Goal: Complete application form

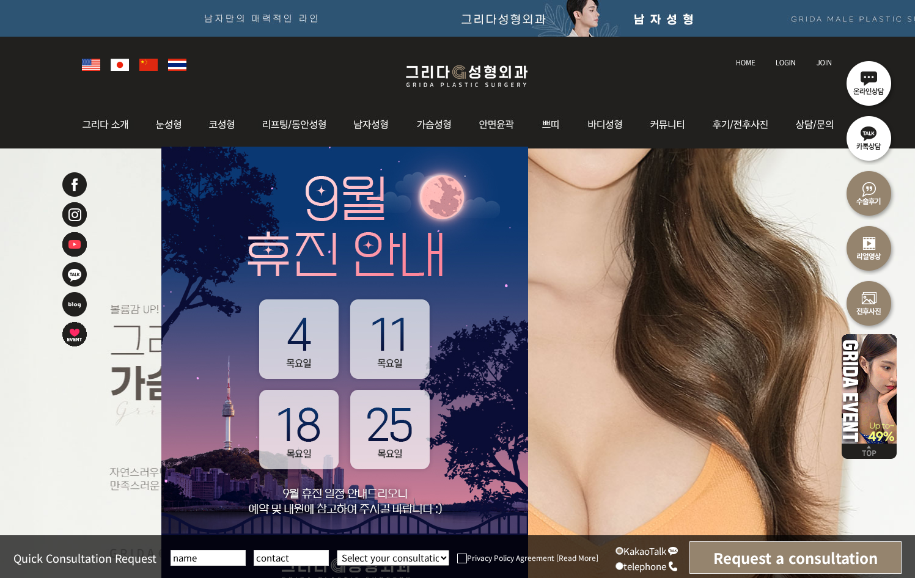
click at [862, 311] on img at bounding box center [869, 302] width 55 height 55
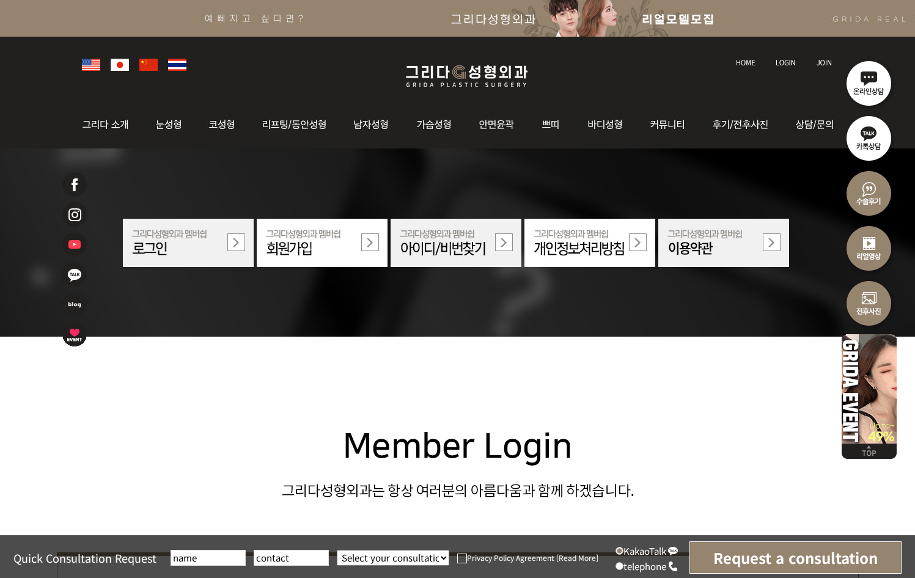
click at [91, 68] on img at bounding box center [91, 65] width 18 height 12
click at [872, 139] on img at bounding box center [869, 137] width 55 height 55
click at [854, 84] on img at bounding box center [869, 82] width 55 height 55
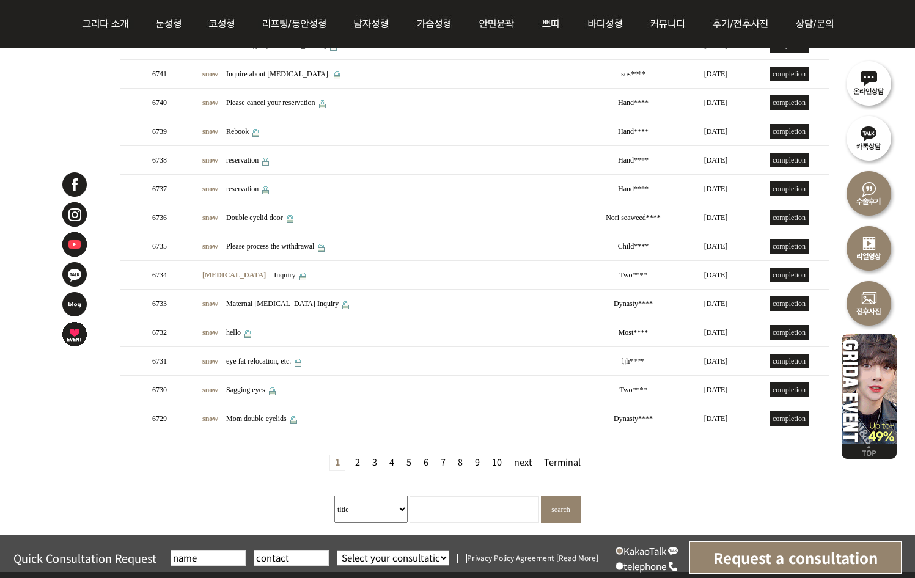
scroll to position [306, 0]
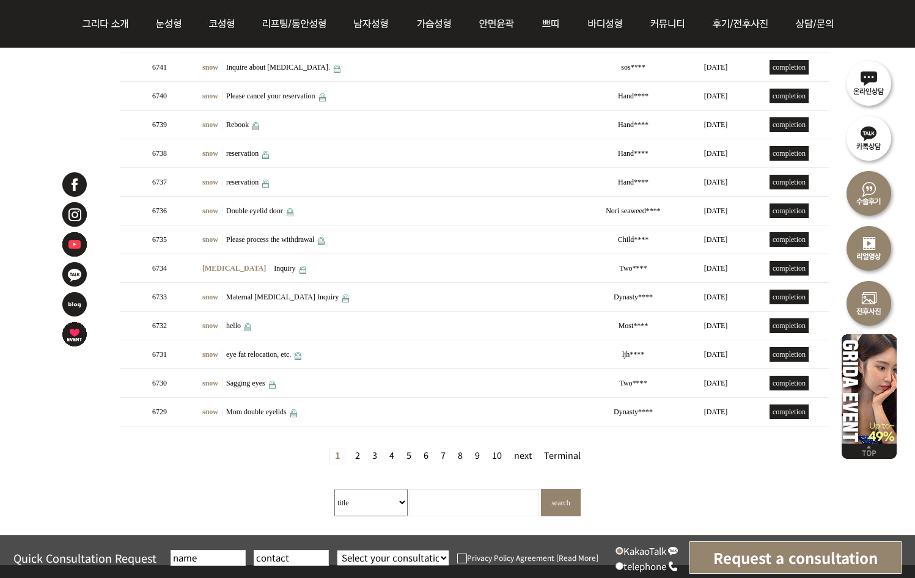
click at [440, 560] on select "Select your consultation site snow nose During/Lifting [MEDICAL_DATA] Facial co…" at bounding box center [393, 558] width 113 height 16
select select "코"
click at [337, 550] on select "Select your consultation site snow nose During/Lifting [MEDICAL_DATA] Facial co…" at bounding box center [393, 558] width 113 height 16
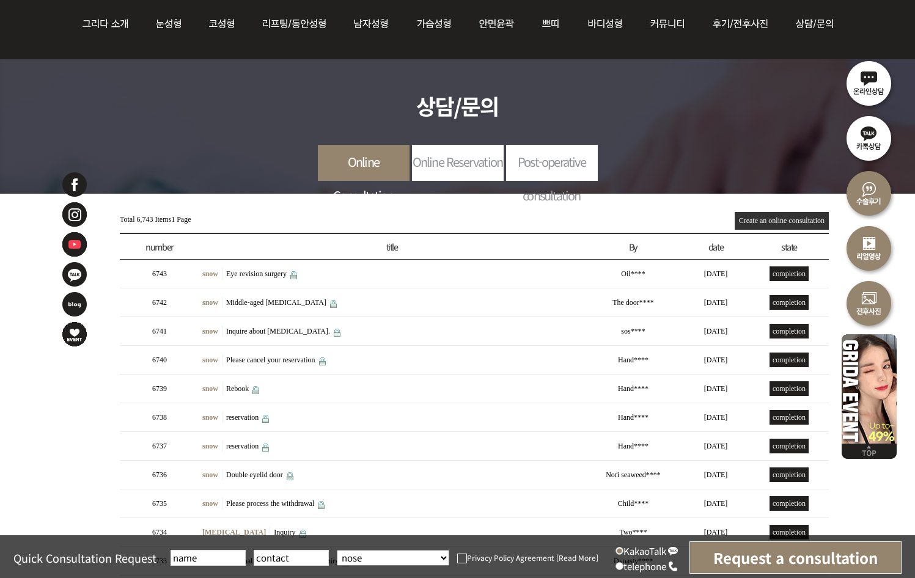
scroll to position [0, 0]
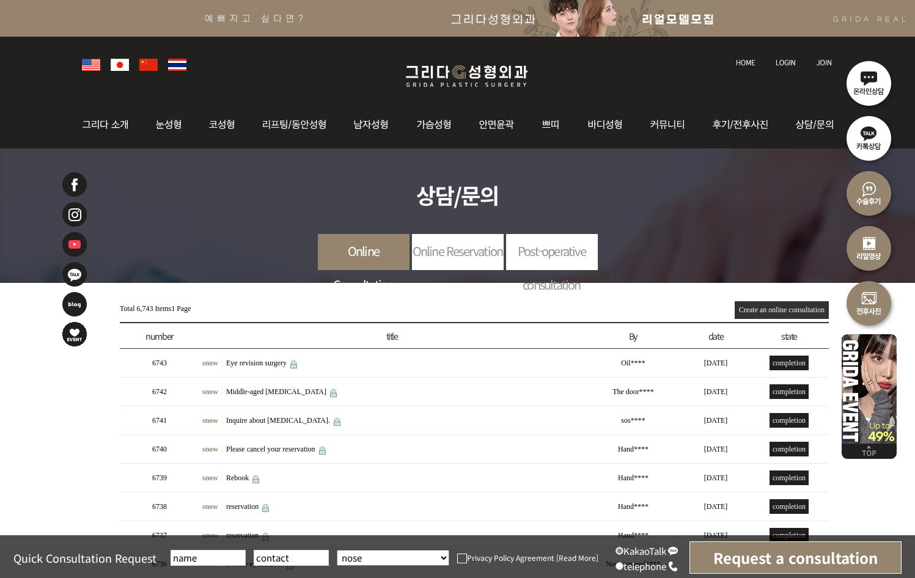
click at [448, 251] on link "Online Reservation" at bounding box center [458, 251] width 92 height 34
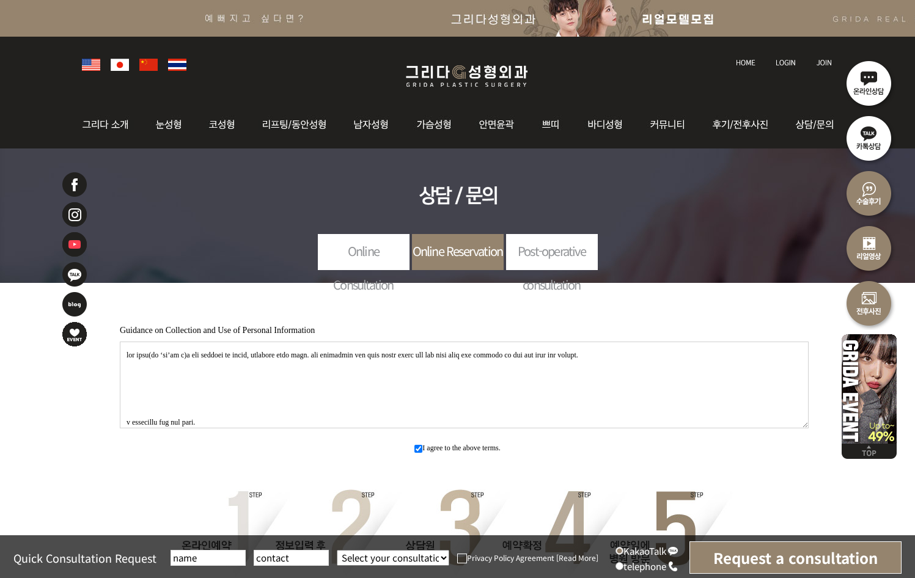
click at [543, 370] on textarea at bounding box center [464, 385] width 689 height 87
drag, startPoint x: 475, startPoint y: 379, endPoint x: 59, endPoint y: 356, distance: 415.8
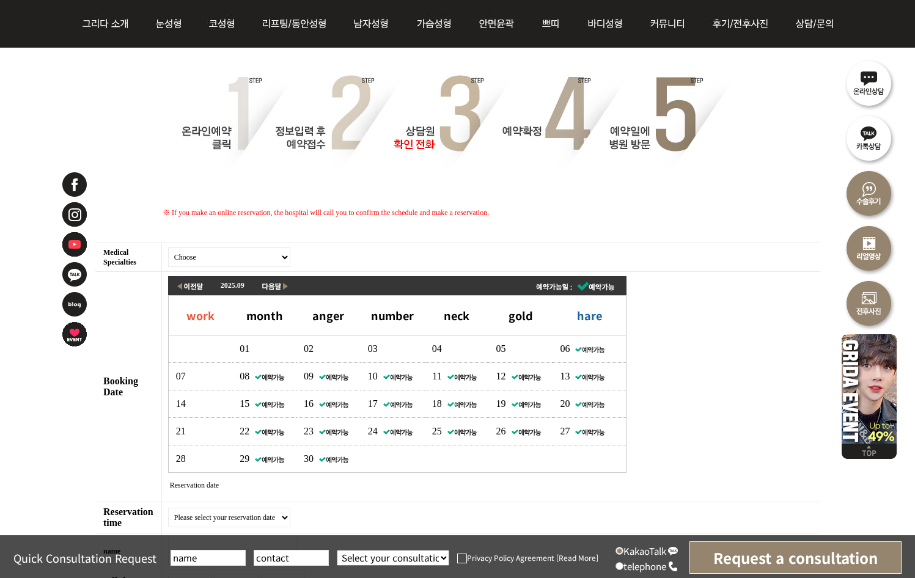
scroll to position [428, 0]
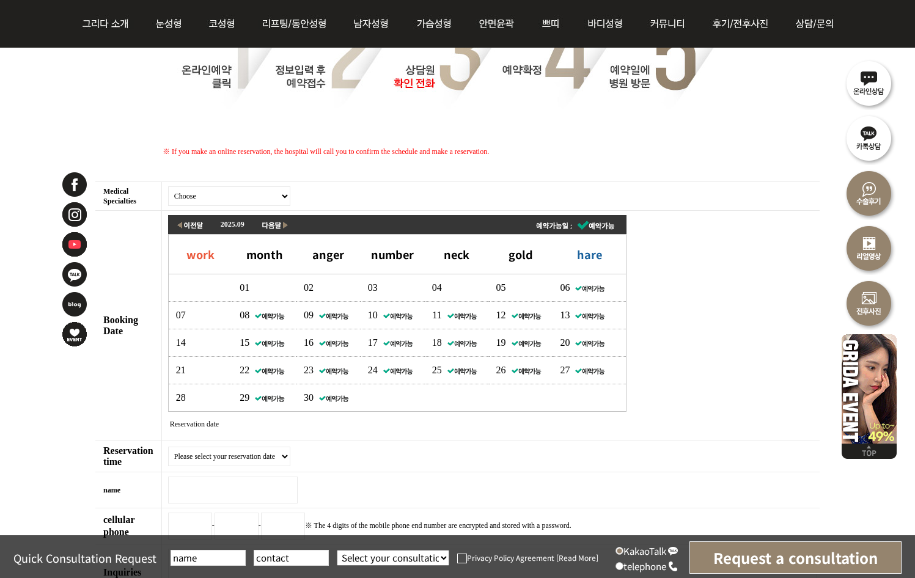
click at [275, 196] on select "Choose snow nose During/Lifting [MEDICAL_DATA] Facial contour Skin/Petite Body …" at bounding box center [229, 197] width 122 height 20
select select "32"
click at [172, 190] on select "Choose snow nose During/Lifting [MEDICAL_DATA] Facial contour Skin/Petite Body …" at bounding box center [229, 197] width 122 height 20
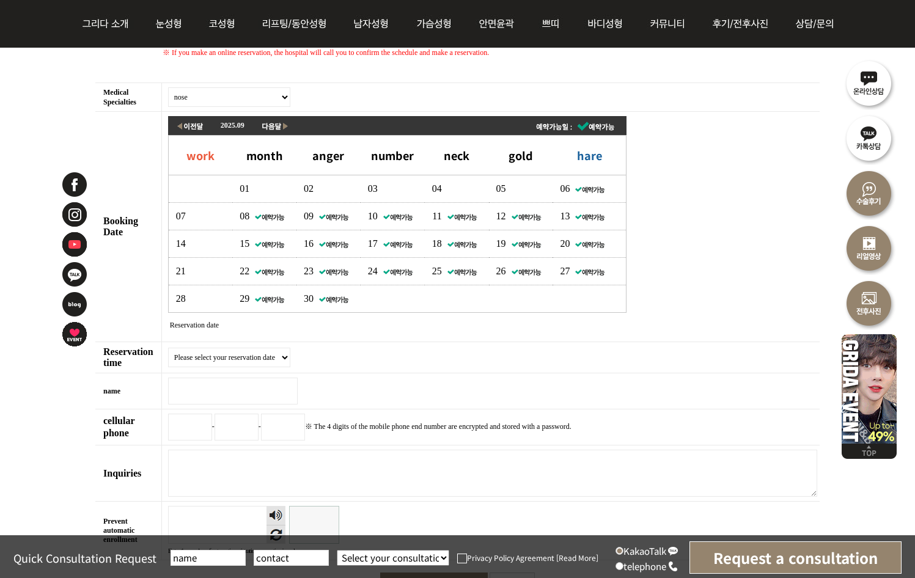
scroll to position [550, 0]
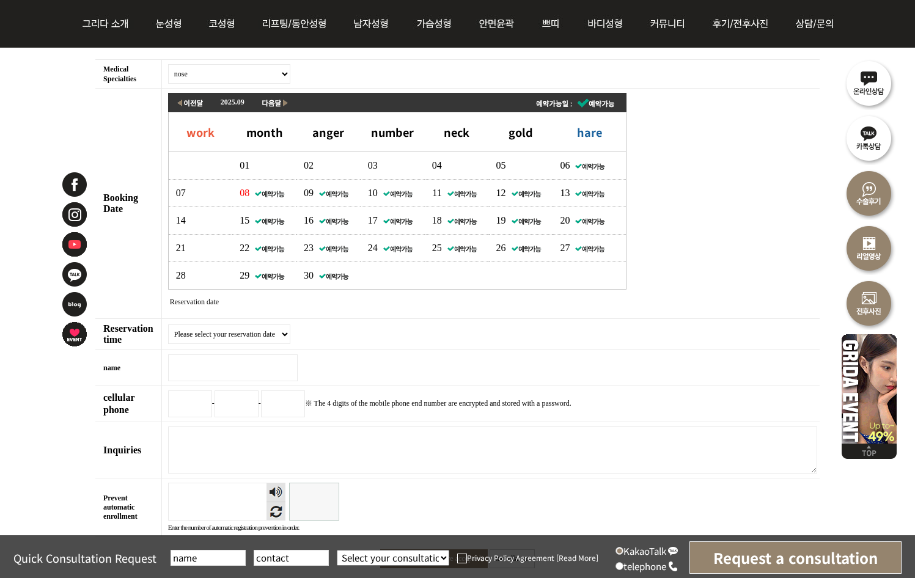
click at [271, 196] on img at bounding box center [269, 194] width 31 height 10
click at [271, 199] on img at bounding box center [269, 194] width 31 height 10
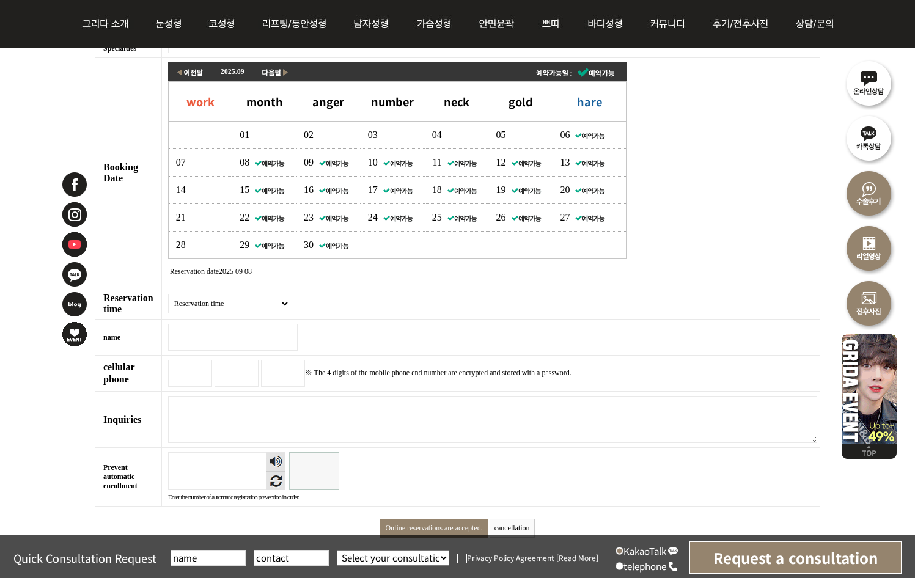
scroll to position [612, 0]
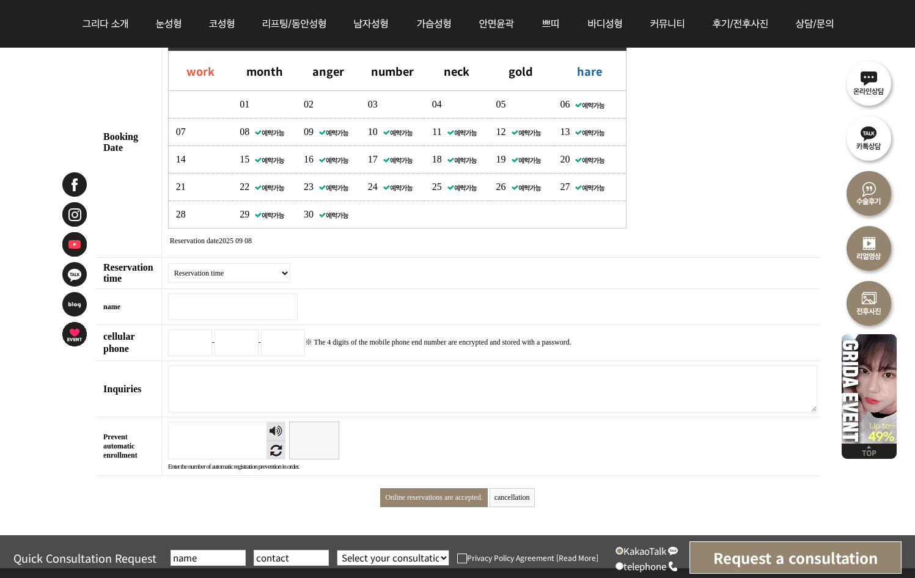
click at [239, 317] on input "name 필수" at bounding box center [233, 307] width 130 height 27
type input "[PERSON_NAME]"
click at [187, 357] on input "cellular phone" at bounding box center [190, 343] width 44 height 27
type input "+49"
click at [232, 345] on input "text" at bounding box center [237, 343] width 44 height 27
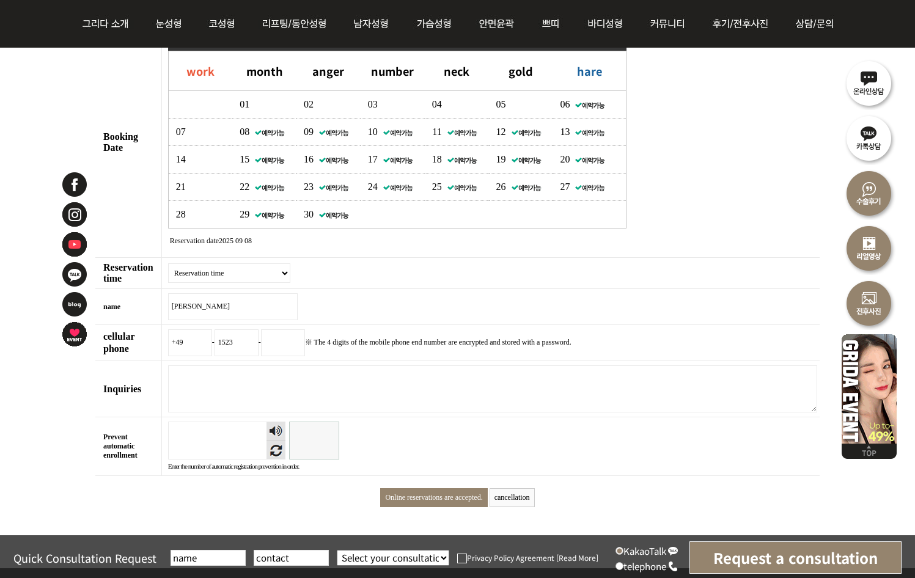
type input "1523"
click at [288, 350] on input "text" at bounding box center [283, 343] width 44 height 27
type input "4"
drag, startPoint x: 224, startPoint y: 351, endPoint x: 207, endPoint y: 350, distance: 16.6
click at [207, 350] on td "+49 - 1523 - ※ The 4 digits of the mobile phone end number are encrypted and st…" at bounding box center [490, 343] width 659 height 36
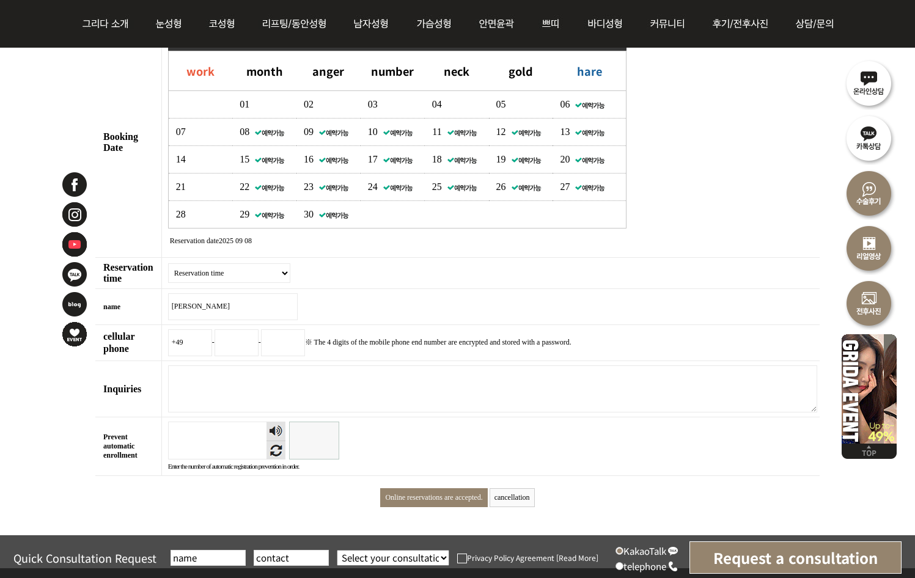
drag, startPoint x: 199, startPoint y: 344, endPoint x: 172, endPoint y: 350, distance: 28.2
click at [172, 350] on td "+49 - - ※ The 4 digits of the mobile phone end number are encrypted and stored …" at bounding box center [490, 343] width 659 height 36
click at [622, 568] on input "telephone" at bounding box center [620, 567] width 8 height 8
radio input "true"
click at [351, 556] on select "Select your consultation site snow nose During/Lifting [MEDICAL_DATA] Facial co…" at bounding box center [393, 558] width 113 height 16
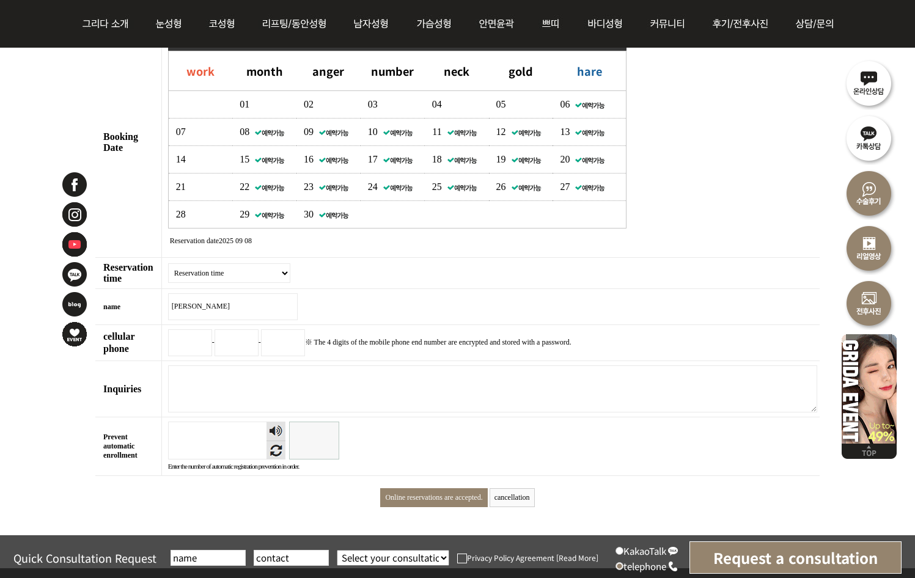
select select "코"
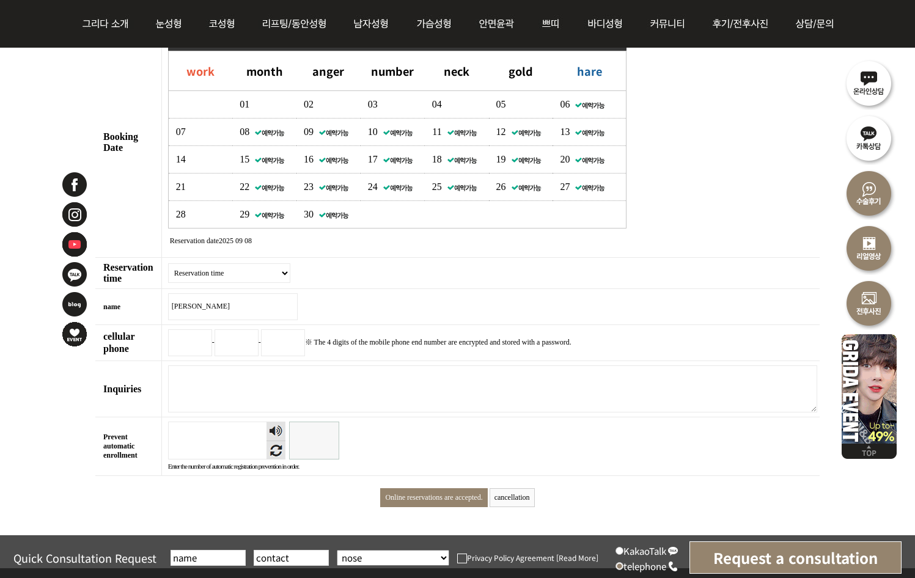
click at [337, 550] on select "Select your consultation site snow nose During/Lifting [MEDICAL_DATA] Facial co…" at bounding box center [393, 558] width 113 height 16
click at [275, 552] on input "text" at bounding box center [291, 558] width 75 height 16
click at [258, 560] on input "015234113726" at bounding box center [291, 558] width 75 height 16
drag, startPoint x: 270, startPoint y: 558, endPoint x: 331, endPoint y: 561, distance: 61.2
click at [331, 561] on div "Quick Consultation Request [PHONE_NUMBER] Select your consultation site snow no…" at bounding box center [457, 558] width 915 height 44
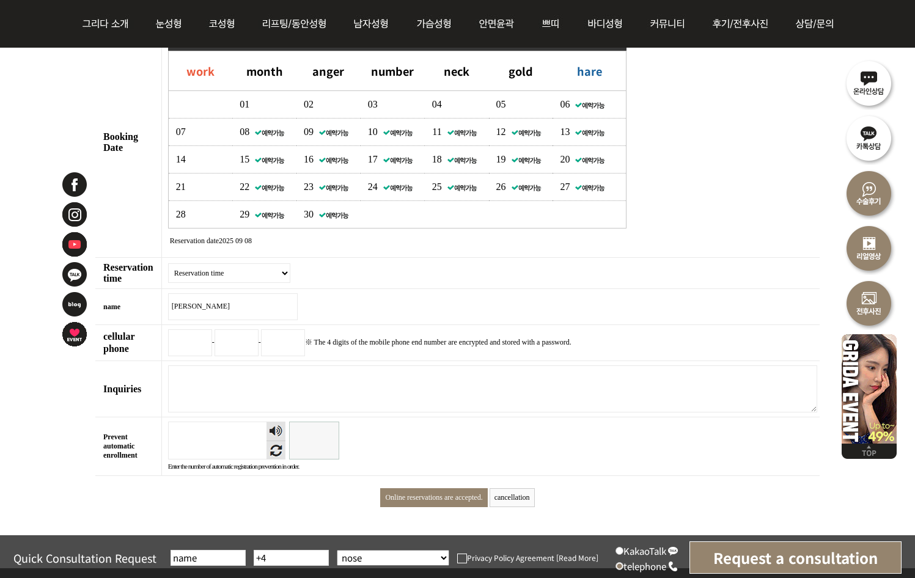
type input "+"
type input "julie1411"
click at [202, 556] on input "text" at bounding box center [208, 558] width 75 height 16
type input "[PERSON_NAME]"
click at [461, 559] on img at bounding box center [462, 559] width 10 height 10
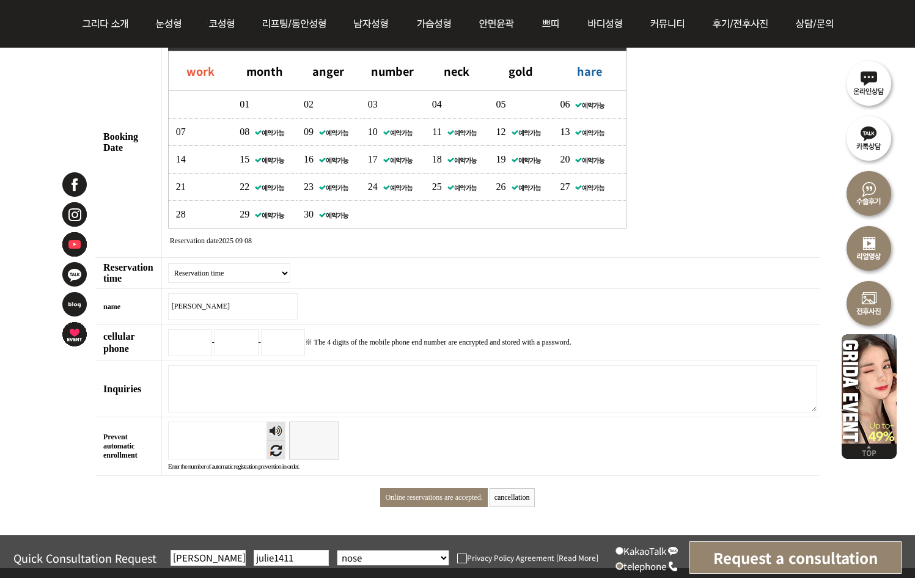
click at [0, 0] on input "Privacy Policy Agreement" at bounding box center [0, 0] width 0 height 0
click at [618, 555] on input "KakaoTalk" at bounding box center [620, 551] width 8 height 8
radio input "true"
click at [756, 558] on input "Request a consultation" at bounding box center [796, 558] width 212 height 32
drag, startPoint x: 304, startPoint y: 556, endPoint x: 183, endPoint y: 567, distance: 121.0
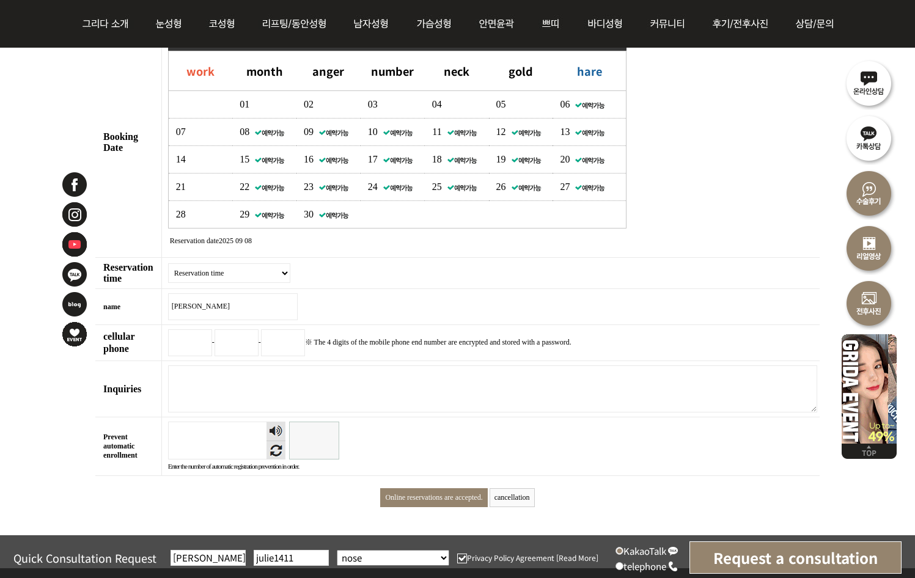
click at [185, 567] on div "Quick Consultation Request [PERSON_NAME] julie1411 Select your consultation sit…" at bounding box center [457, 558] width 915 height 44
drag, startPoint x: 235, startPoint y: 558, endPoint x: 91, endPoint y: 557, distance: 144.3
click at [91, 557] on div "Quick Consultation Request [PERSON_NAME] Select your consultation site snow nos…" at bounding box center [457, 558] width 915 height 44
click at [735, 371] on td "웹에디터 시작 웹 에디터 끝" at bounding box center [490, 389] width 659 height 56
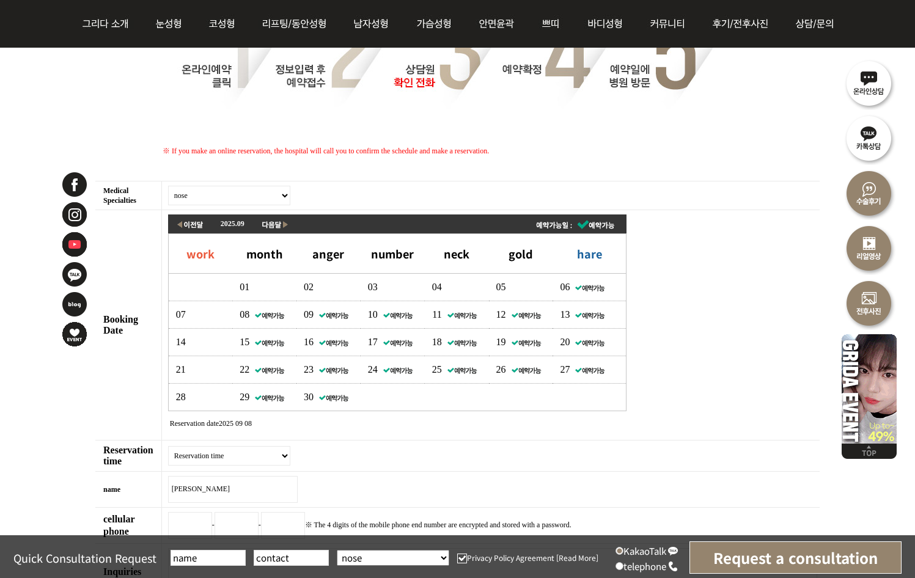
scroll to position [428, 0]
